Goal: Transaction & Acquisition: Purchase product/service

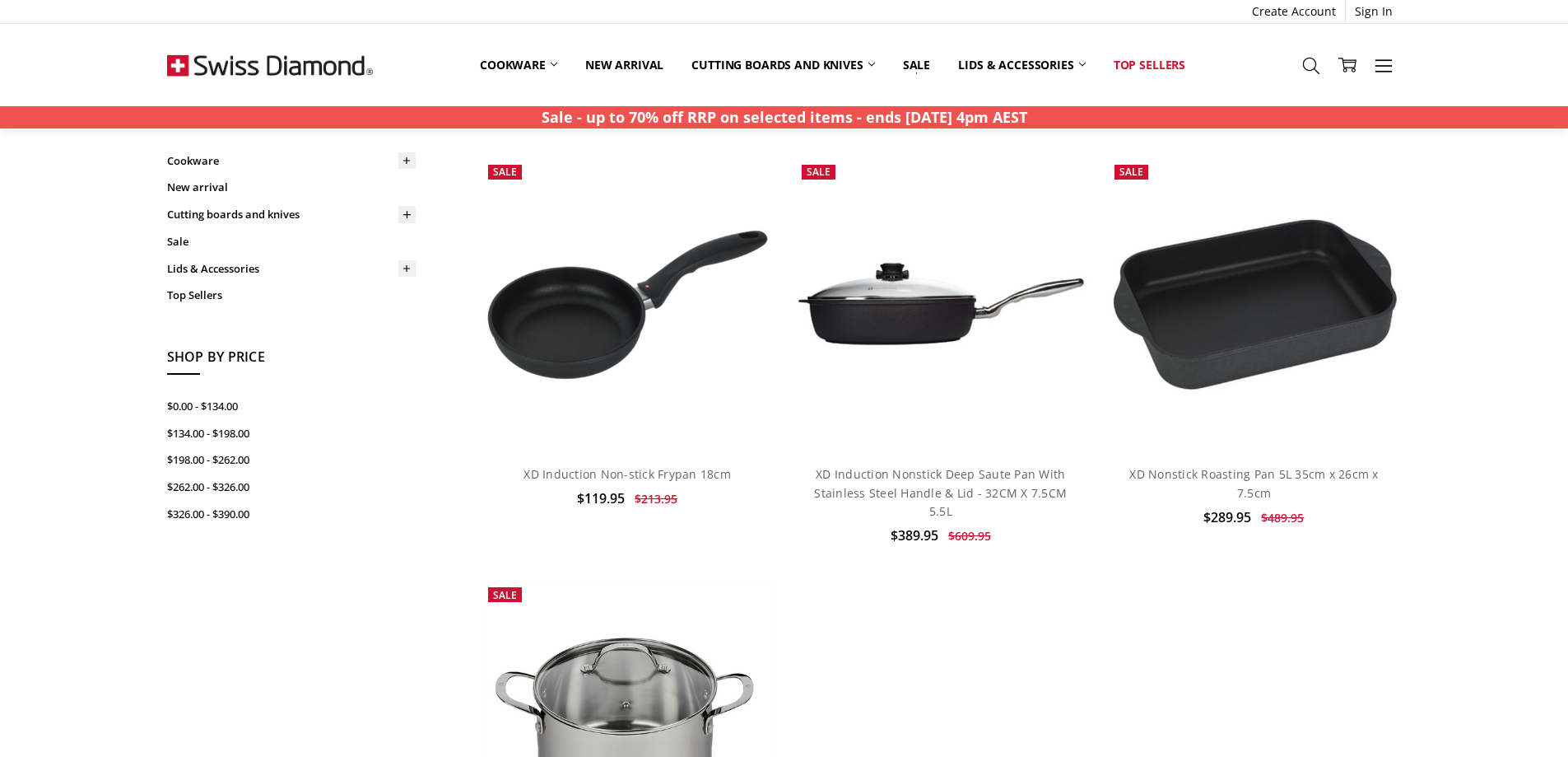
scroll to position [82, 0]
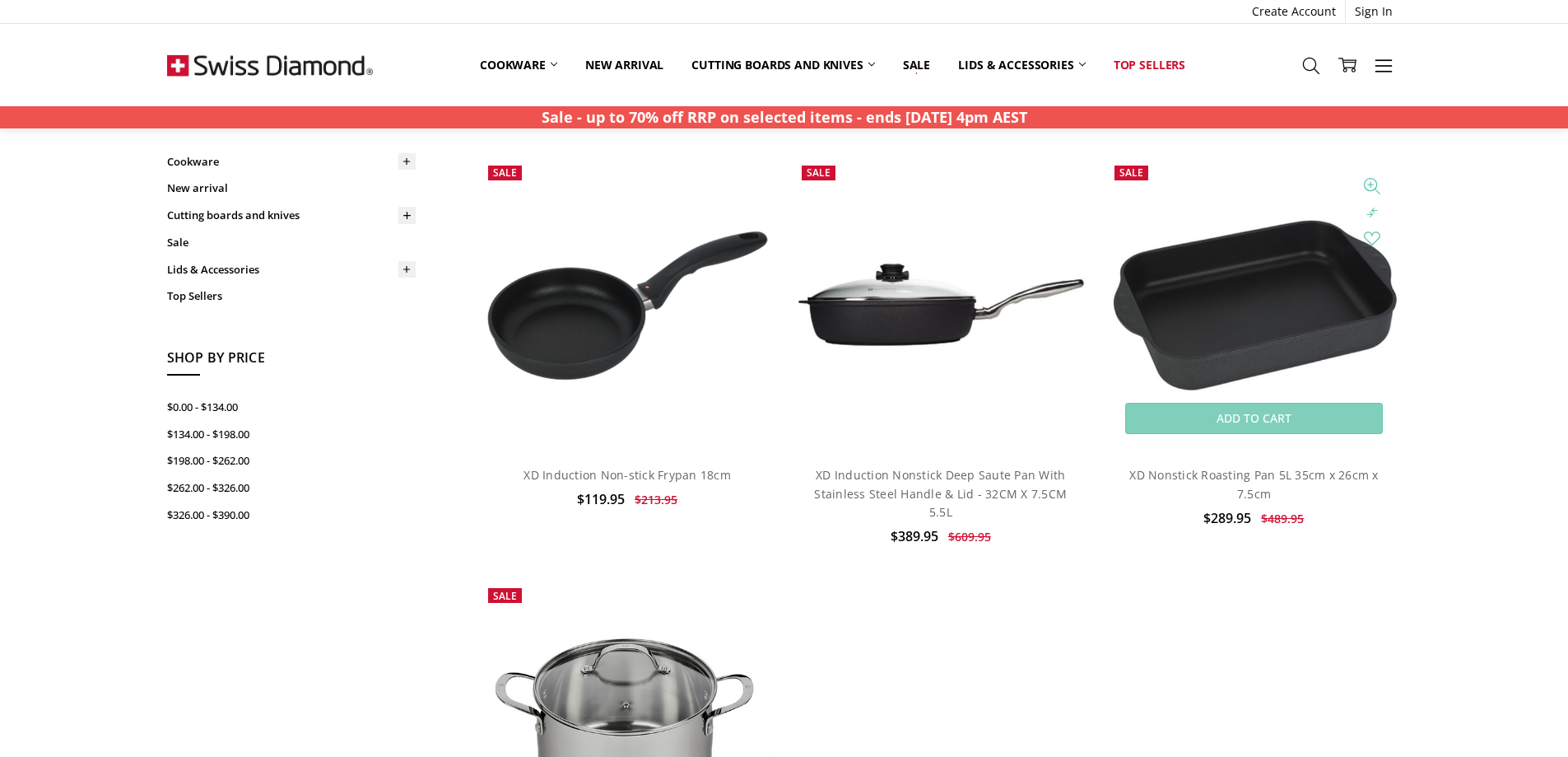
click at [1264, 316] on img at bounding box center [1253, 305] width 294 height 183
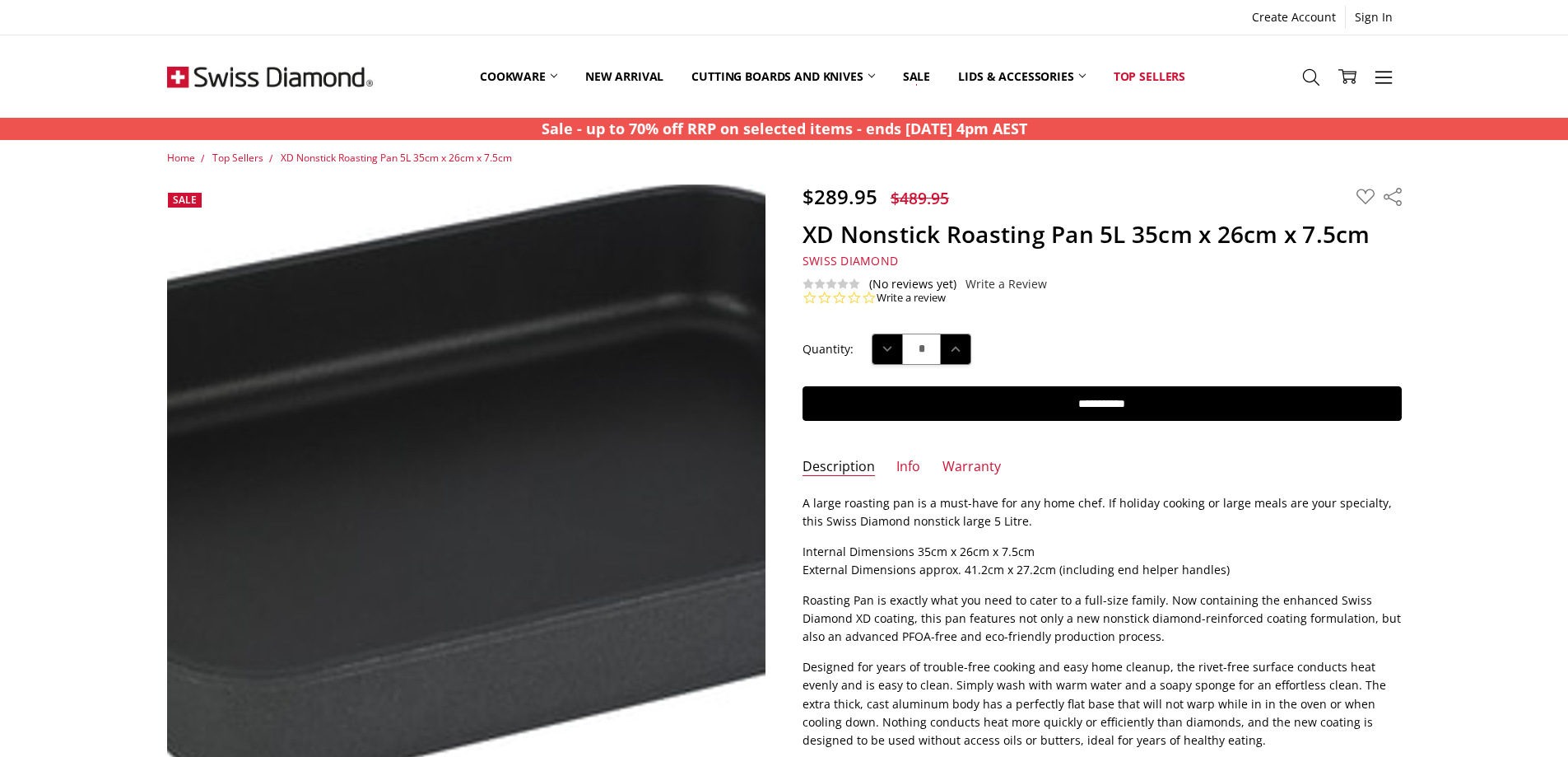
click at [433, 463] on img at bounding box center [492, 485] width 1054 height 653
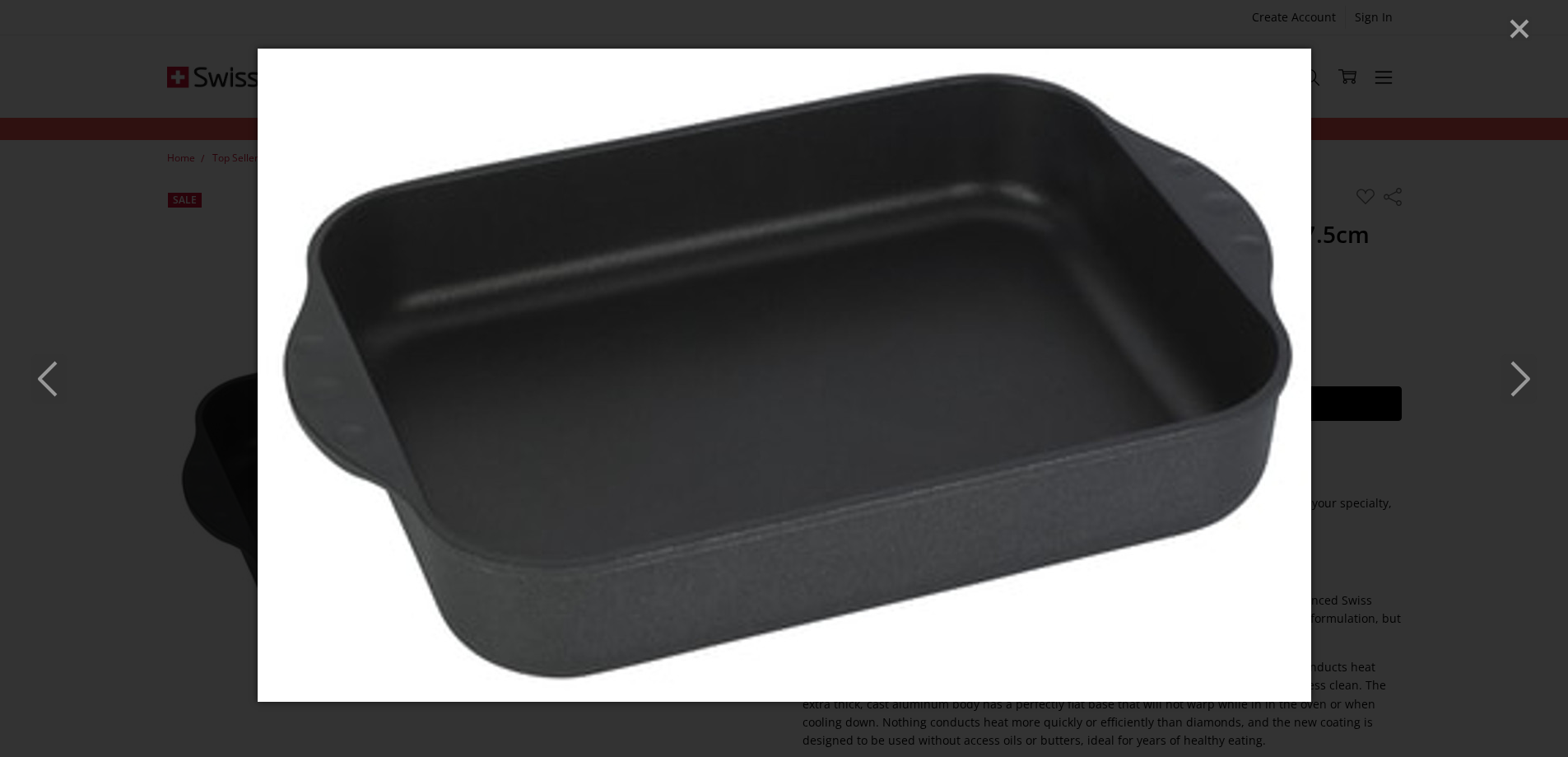
click at [1516, 382] on icon "Next" at bounding box center [1518, 378] width 36 height 50
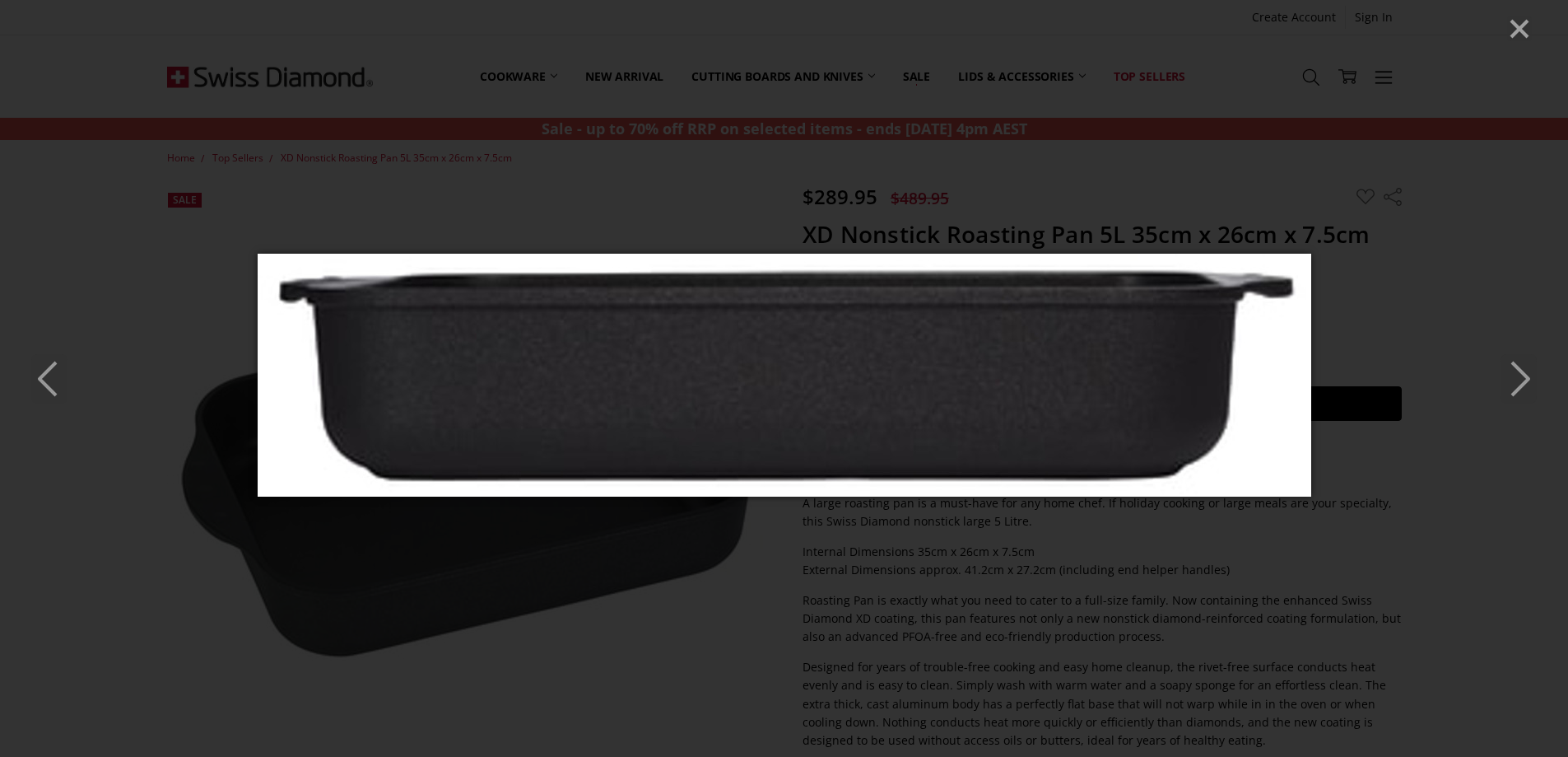
click at [1516, 382] on icon "Next" at bounding box center [1518, 378] width 36 height 50
click at [1519, 30] on line "Close" at bounding box center [1519, 29] width 17 height 17
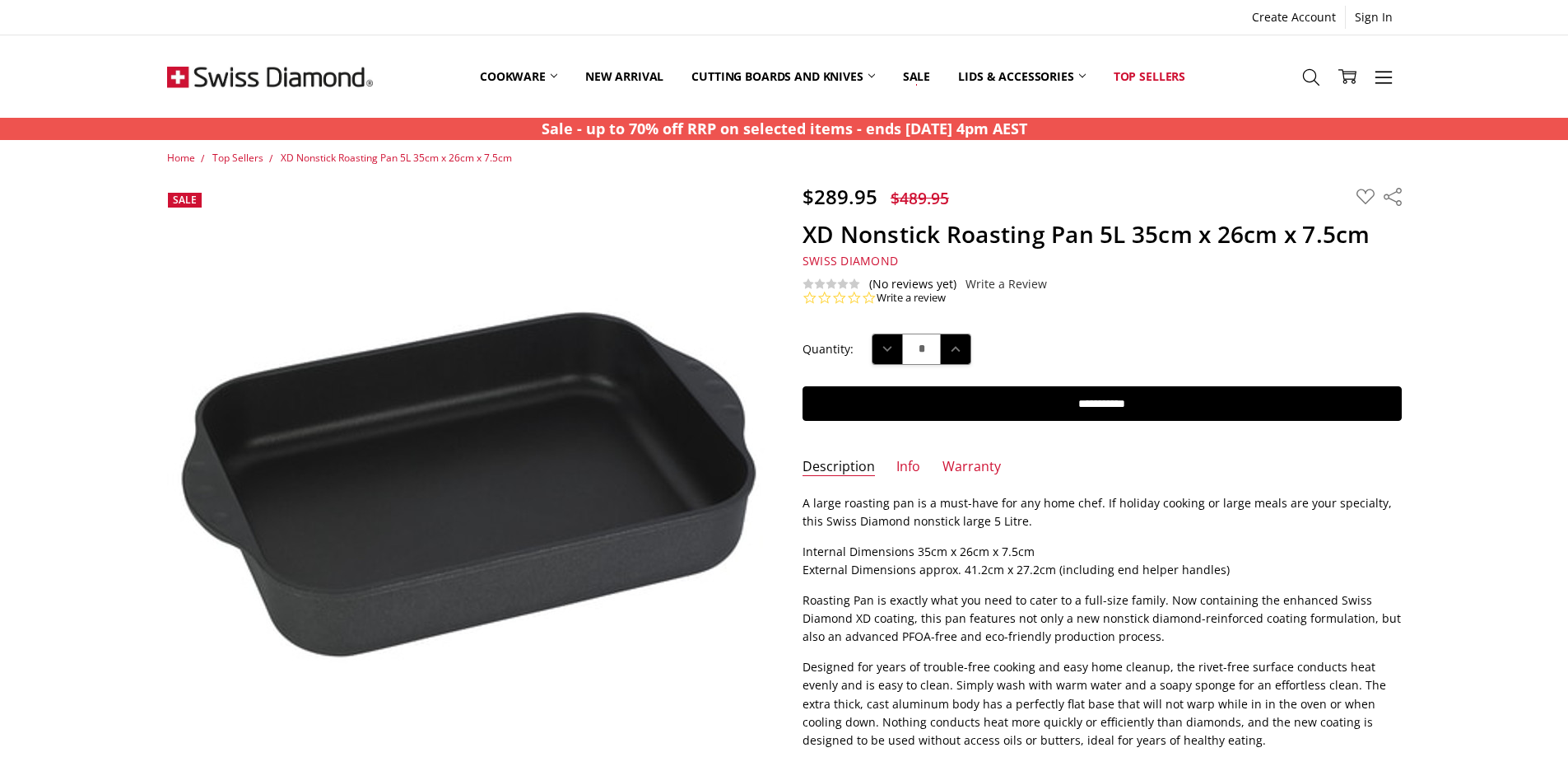
scroll to position [27, 0]
